Goal: Use online tool/utility

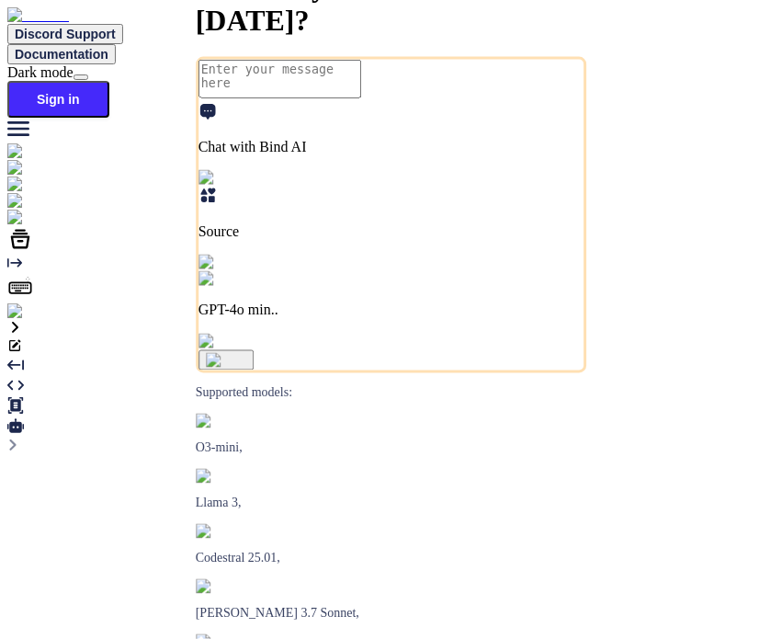
type textarea "x"
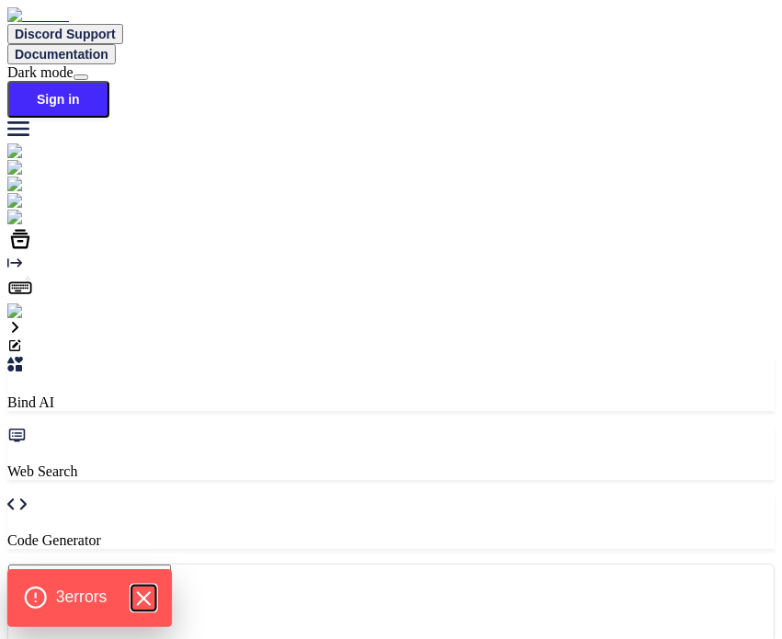
click at [149, 596] on icon "Hide Errors" at bounding box center [143, 598] width 24 height 24
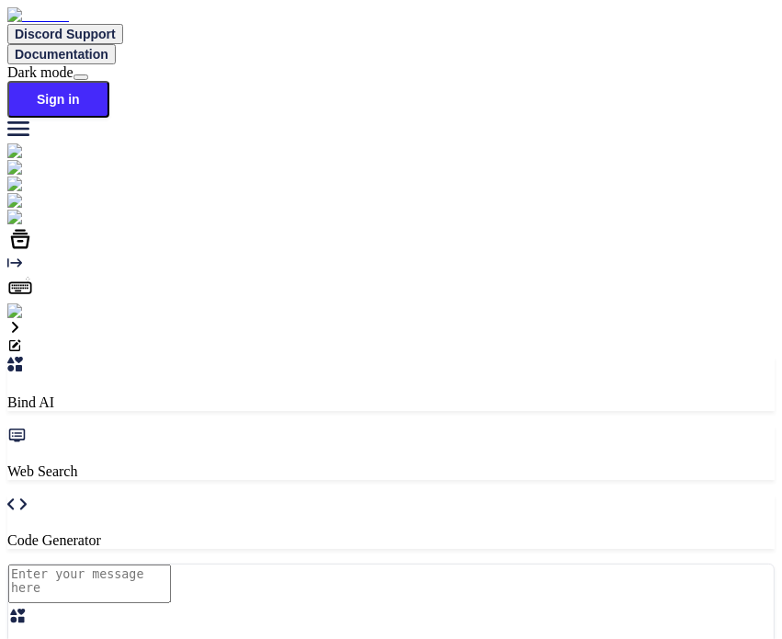
click at [496, 532] on p "Code Generator" at bounding box center [391, 540] width 768 height 17
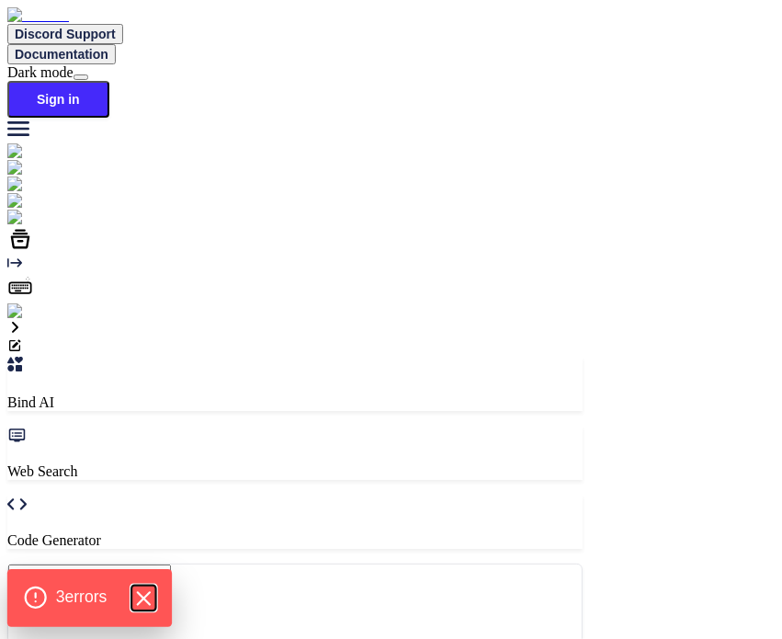
click at [140, 598] on icon "Hide Errors" at bounding box center [143, 598] width 24 height 24
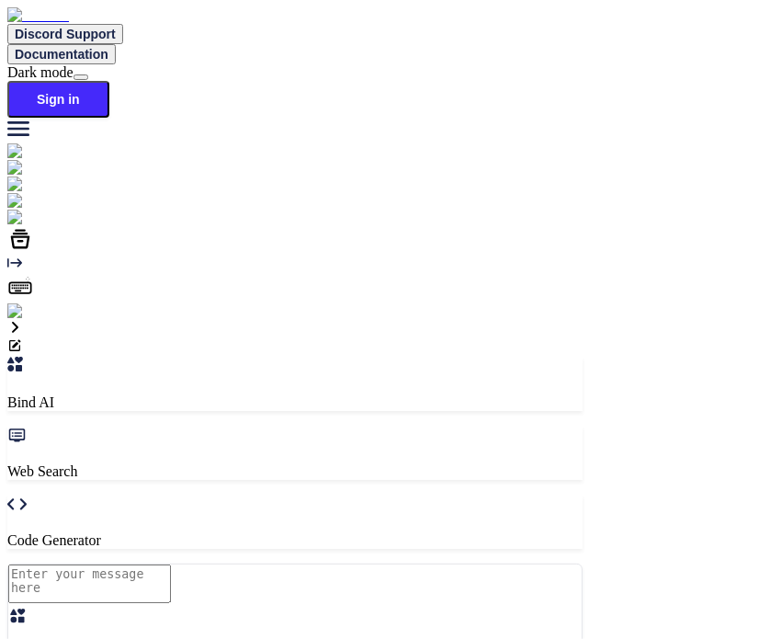
click at [349, 426] on div "Web Search" at bounding box center [294, 453] width 575 height 54
drag, startPoint x: 432, startPoint y: 93, endPoint x: 401, endPoint y: 176, distance: 88.4
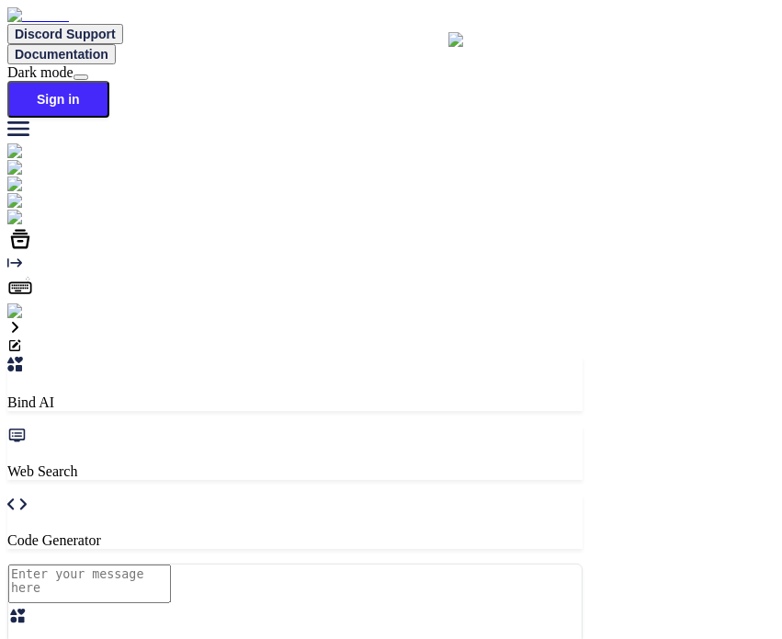
click at [401, 563] on div at bounding box center [294, 563] width 575 height 0
